Goal: Information Seeking & Learning: Find specific fact

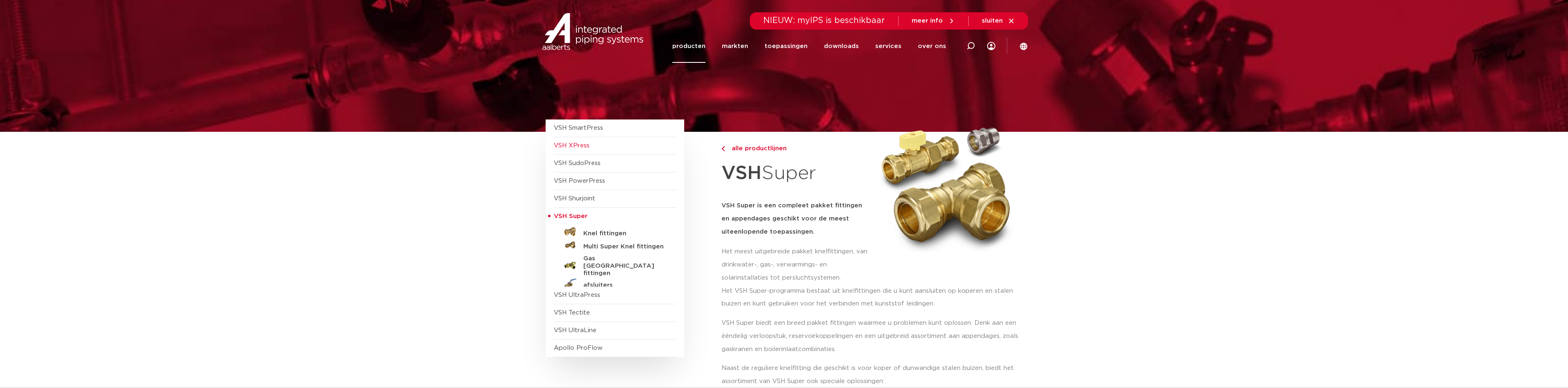
click at [577, 146] on span "VSH XPress" at bounding box center [572, 145] width 36 height 6
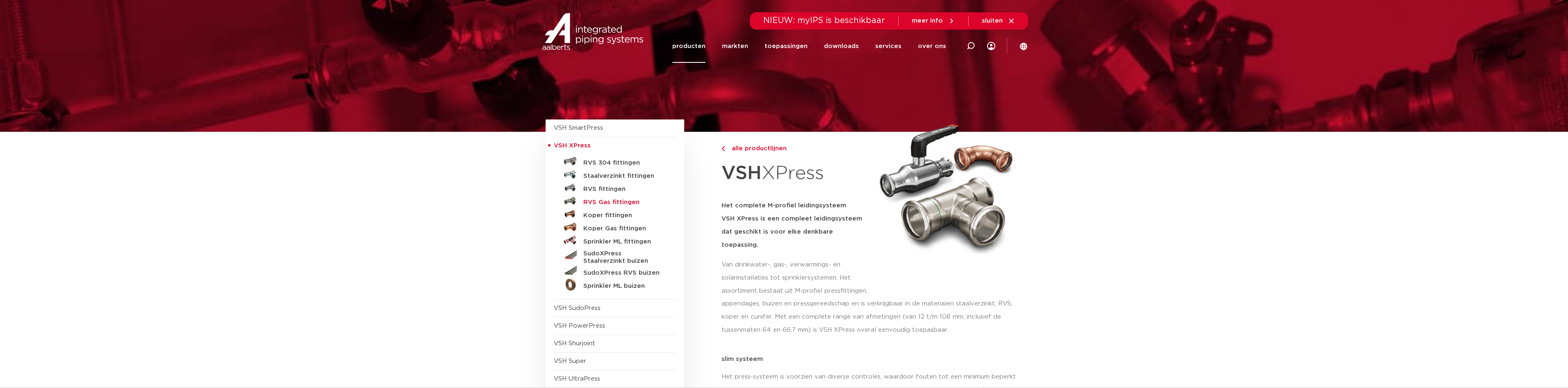
click at [608, 203] on h5 "RVS Gas fittingen" at bounding box center [623, 203] width 81 height 8
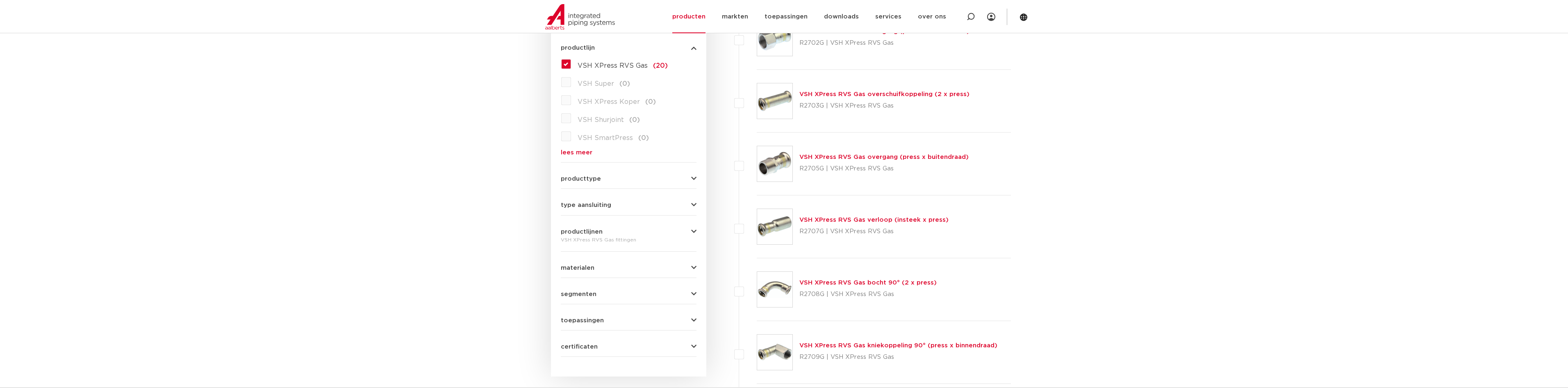
scroll to position [246, 0]
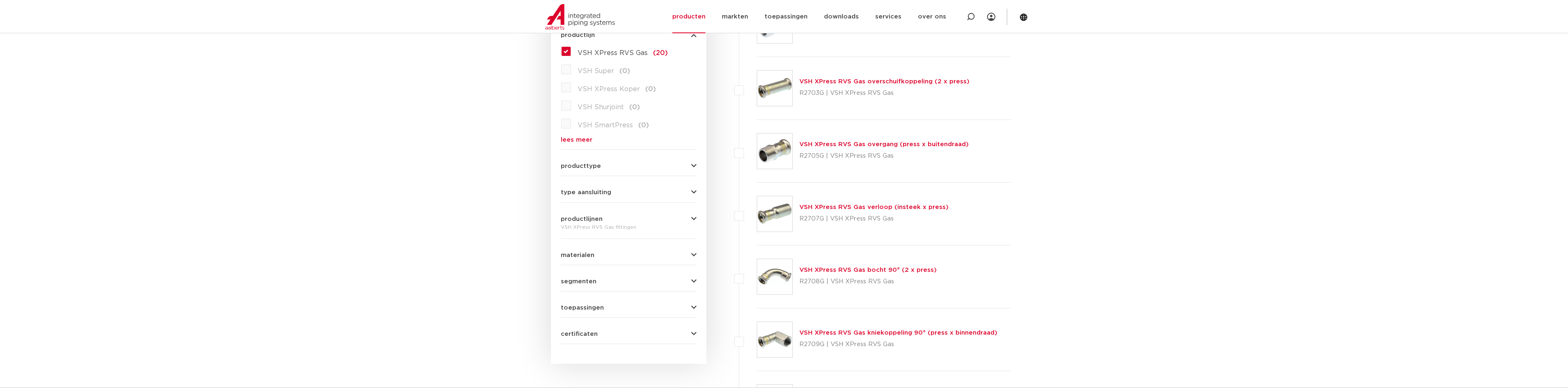
click at [841, 207] on link "VSH XPress RVS Gas verloop (insteek x press)" at bounding box center [874, 207] width 149 height 6
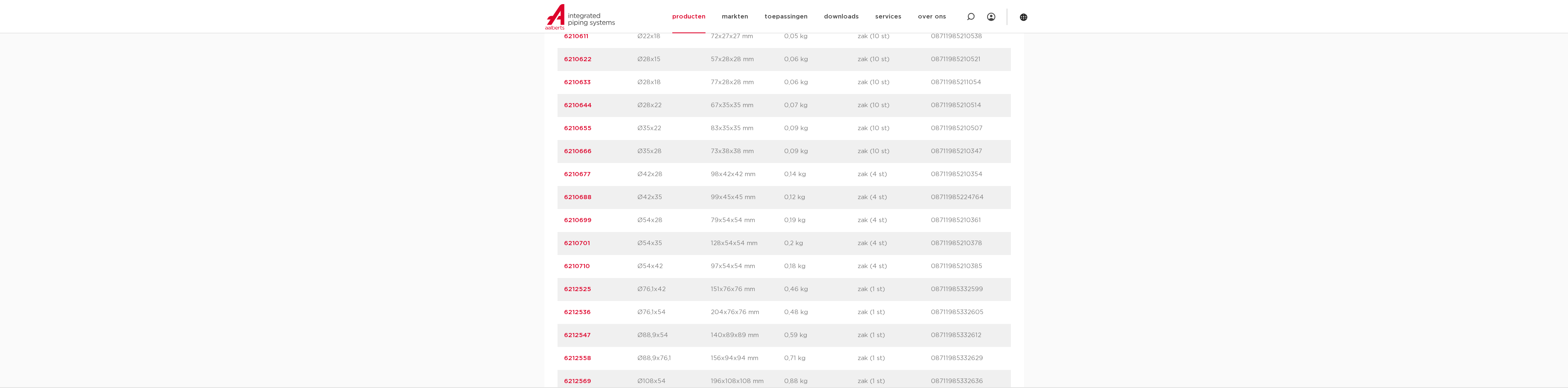
scroll to position [656, 0]
click at [583, 237] on link "6210701" at bounding box center [577, 239] width 26 height 6
